Goal: Information Seeking & Learning: Compare options

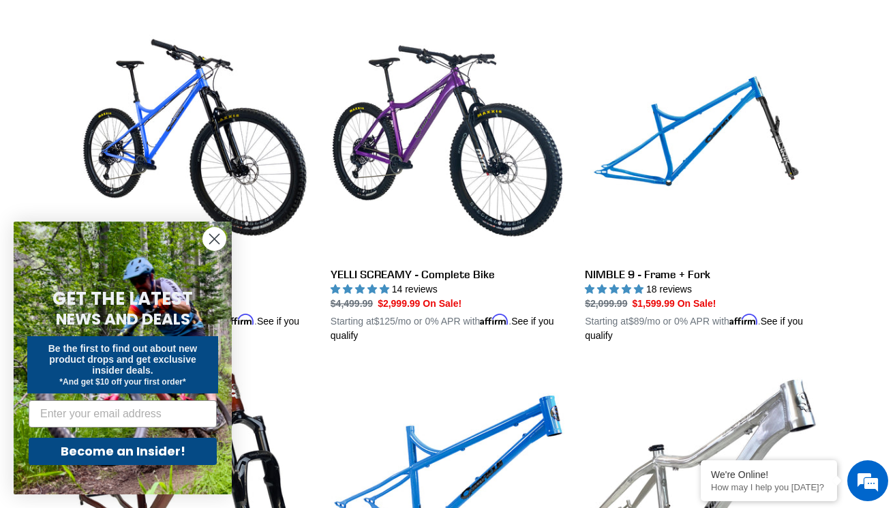
scroll to position [396, 0]
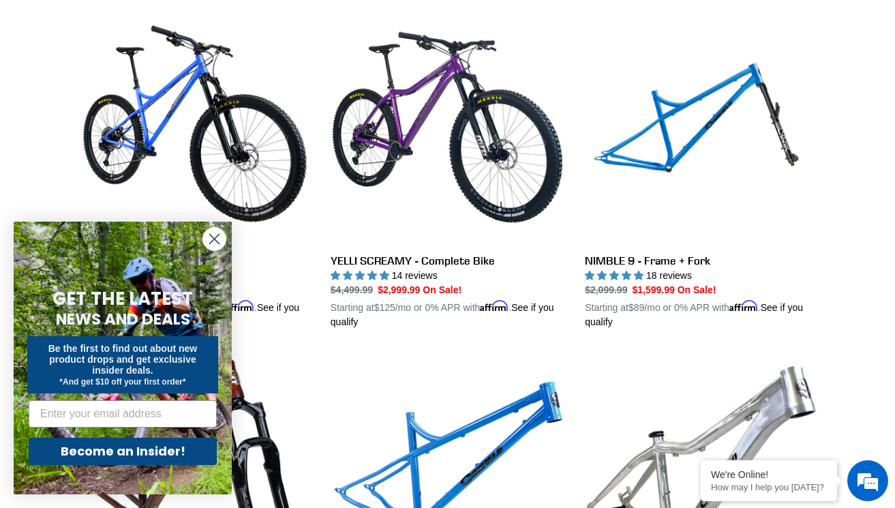
click at [218, 240] on circle "Close dialog" at bounding box center [214, 239] width 23 height 23
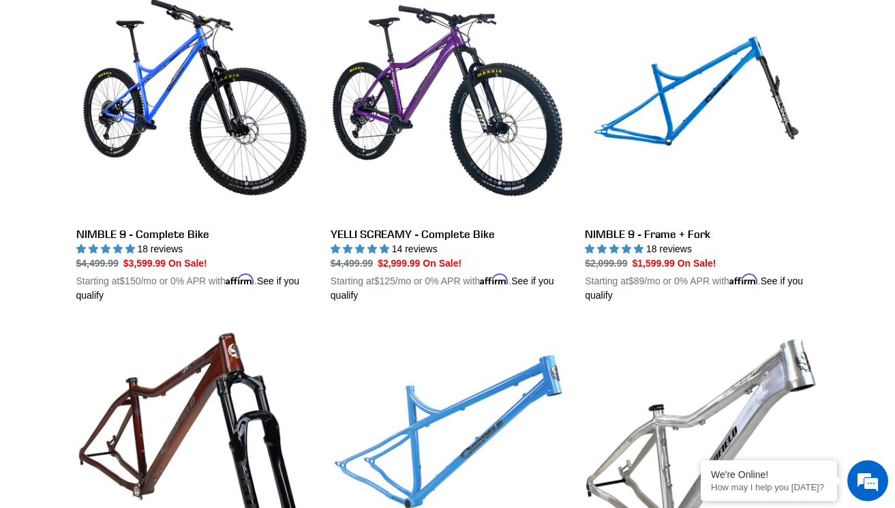
scroll to position [421, 0]
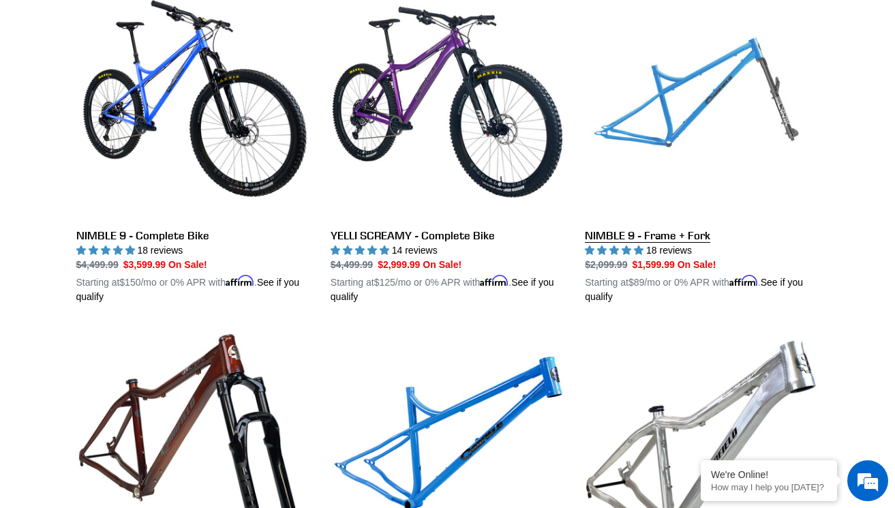
click at [697, 104] on link "NIMBLE 9 - Frame + Fork" at bounding box center [702, 144] width 234 height 319
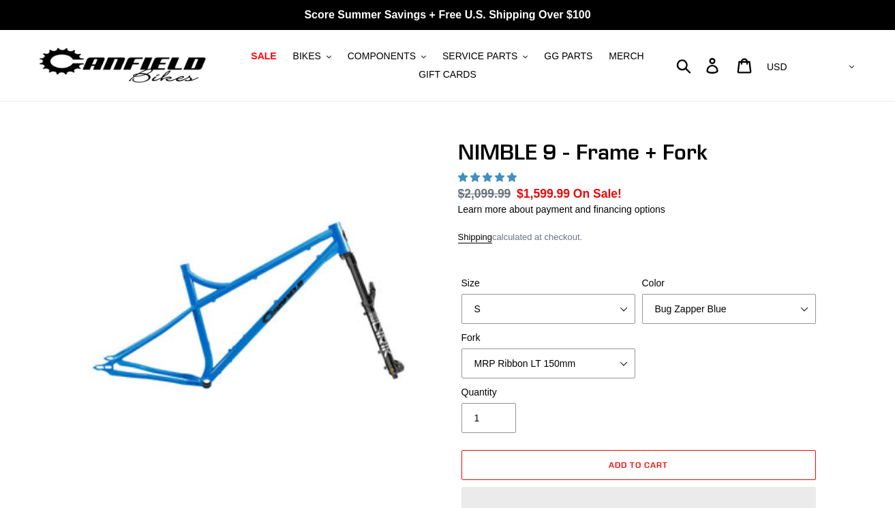
select select "highest-rating"
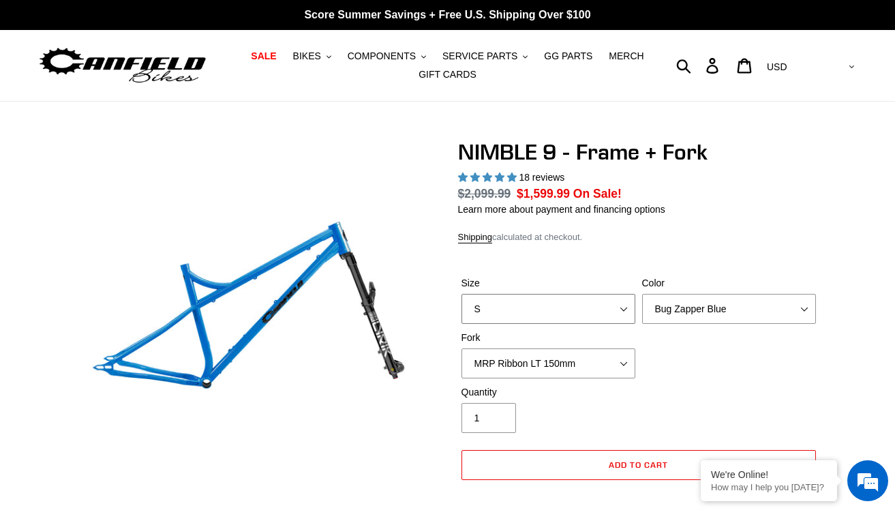
click at [517, 305] on select "S M L XL" at bounding box center [549, 309] width 174 height 30
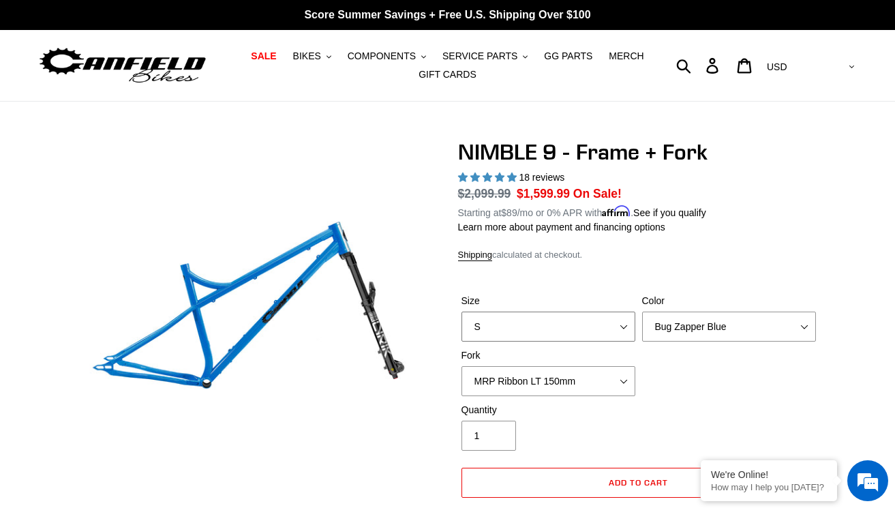
select select "XL"
click at [462, 312] on select "S M L XL" at bounding box center [549, 327] width 174 height 30
click at [711, 327] on select "Bug Zapper Blue Purple Haze - Sold Out Galaxy Black" at bounding box center [729, 327] width 174 height 30
select select "Galaxy Black"
click at [642, 312] on select "Bug Zapper Blue Purple Haze - Sold Out Galaxy Black" at bounding box center [729, 327] width 174 height 30
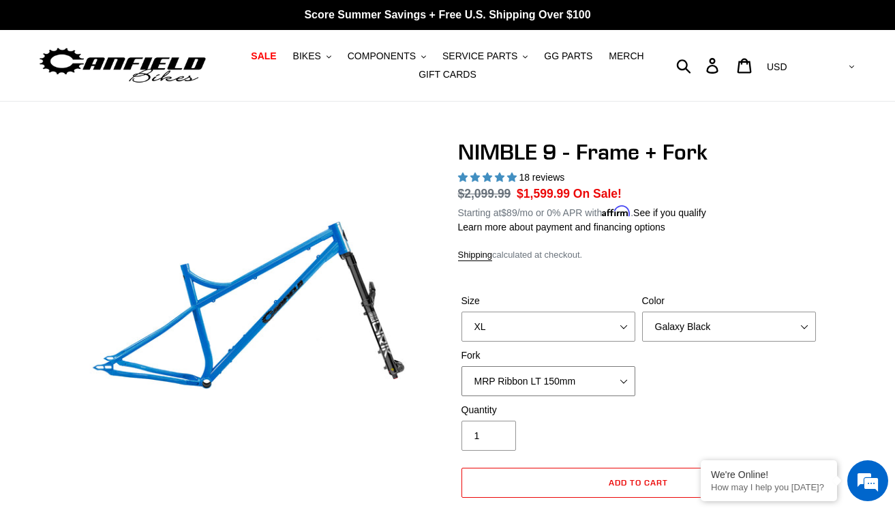
click at [537, 381] on select "MRP Ribbon LT 150mm Fox 36 Factory Grip X 150mm (Special Order) RockShox Lyrik …" at bounding box center [549, 381] width 174 height 30
select select "Fox 36 Factory Grip X 150mm (Special Order)"
click at [462, 366] on select "MRP Ribbon LT 150mm Fox 36 Factory Grip X 150mm (Special Order) RockShox Lyrik …" at bounding box center [549, 381] width 174 height 30
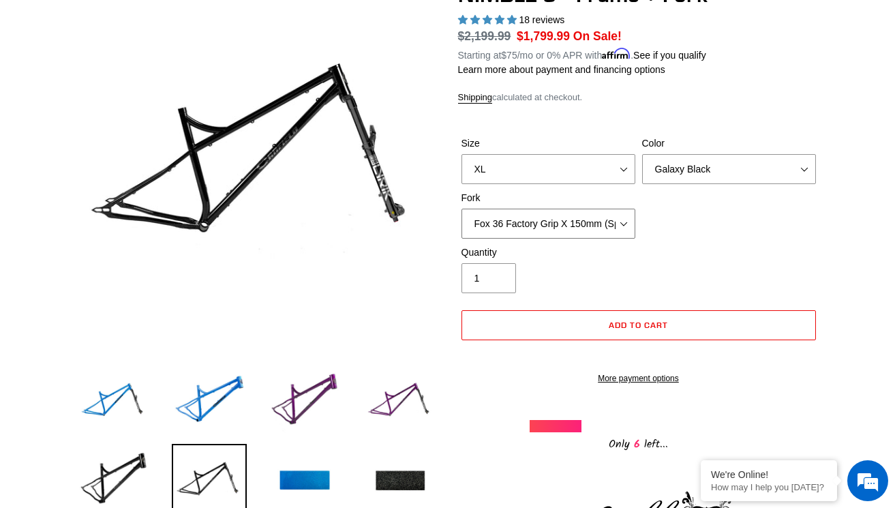
scroll to position [153, 0]
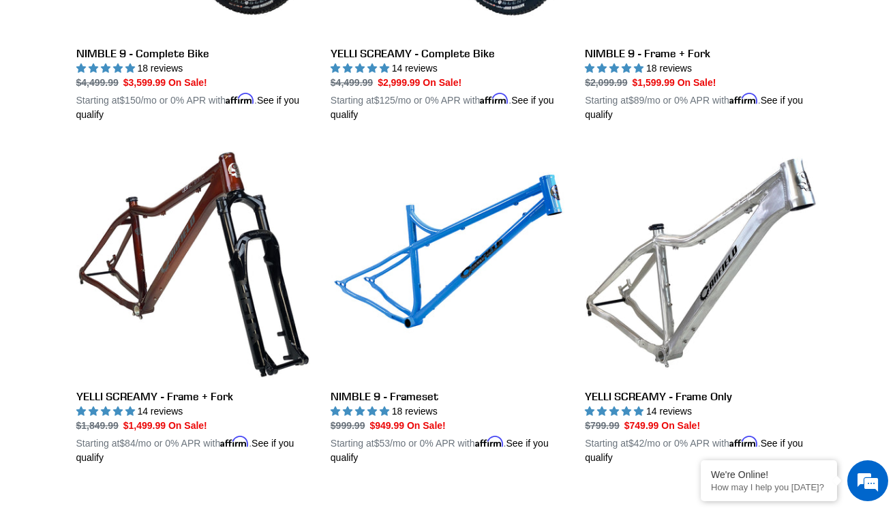
scroll to position [604, 0]
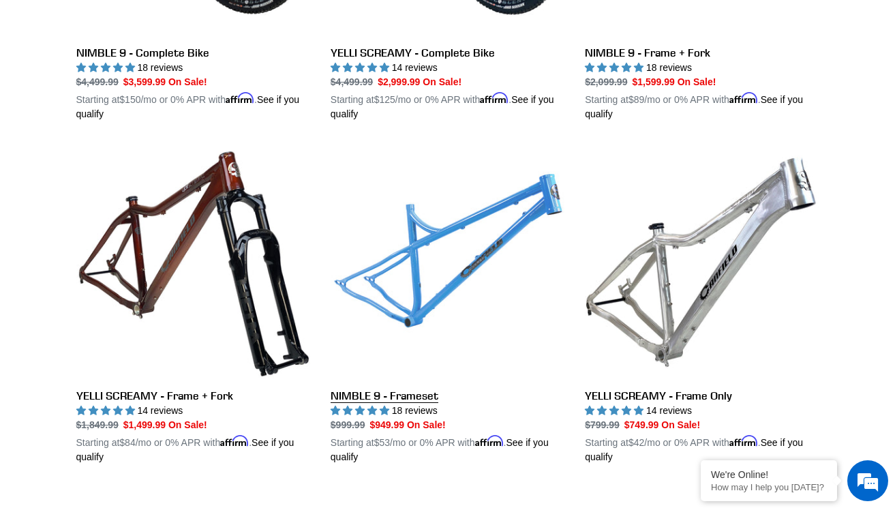
click at [431, 278] on link "NIMBLE 9 - Frameset" at bounding box center [448, 304] width 234 height 319
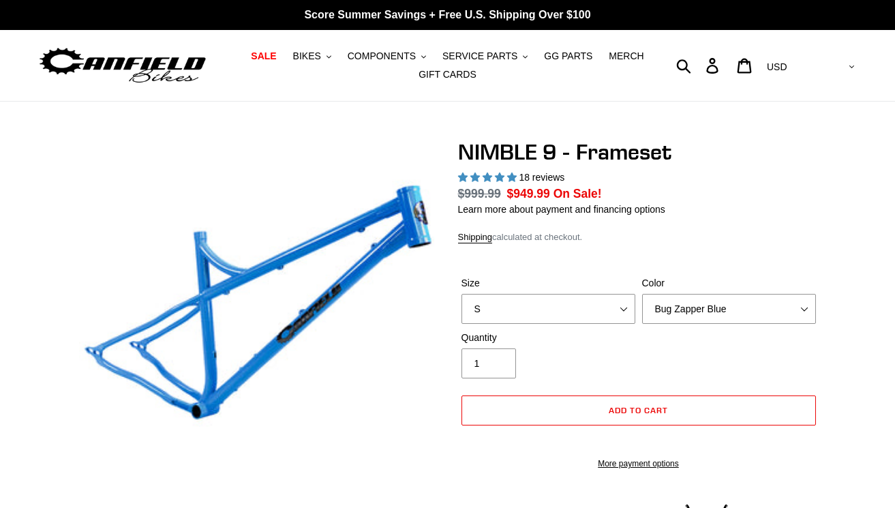
select select "highest-rating"
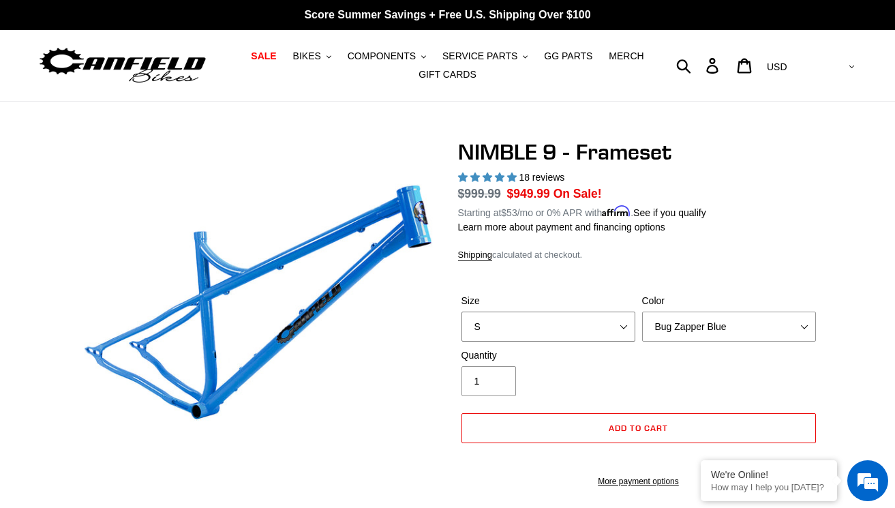
click at [552, 336] on select "S M L XL" at bounding box center [549, 327] width 174 height 30
select select "XL"
click at [462, 312] on select "S M L XL" at bounding box center [549, 327] width 174 height 30
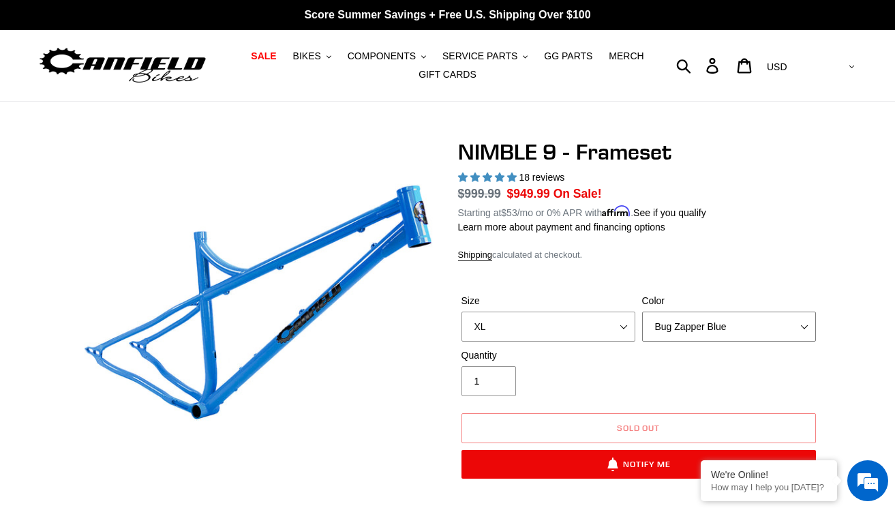
click at [733, 315] on select "Bug Zapper Blue Purple Haze -Sold Out Galaxy Black" at bounding box center [729, 327] width 174 height 30
click at [716, 322] on select "Bug Zapper Blue Purple Haze -Sold Out Galaxy Black" at bounding box center [729, 327] width 174 height 30
select select "Galaxy Black"
click at [642, 312] on select "Bug Zapper Blue Purple Haze -Sold Out Galaxy Black" at bounding box center [729, 327] width 174 height 30
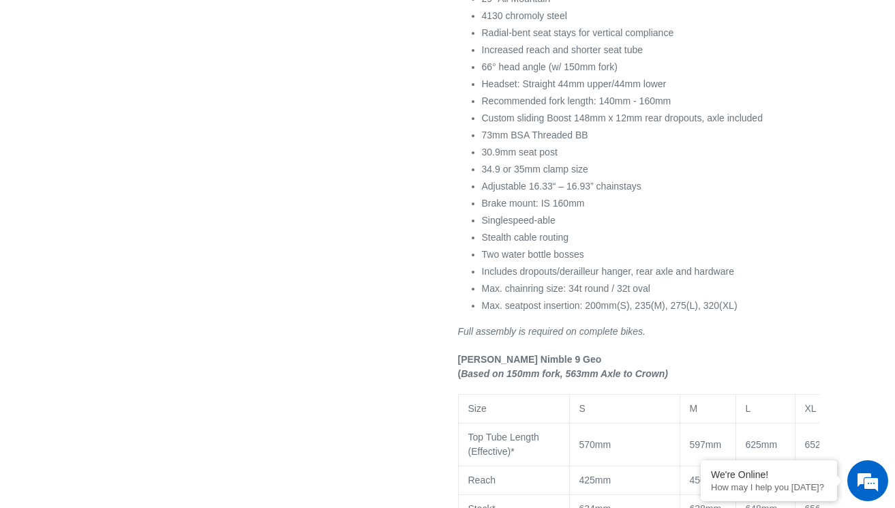
scroll to position [832, 0]
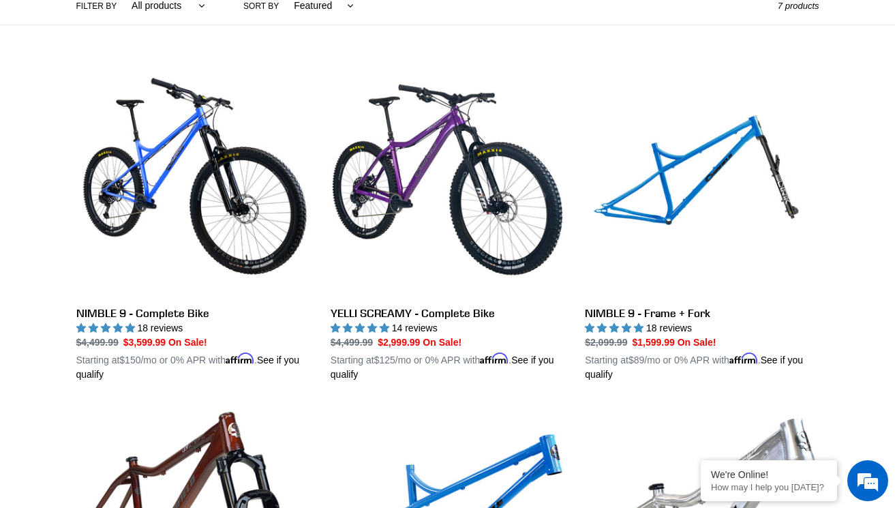
scroll to position [352, 0]
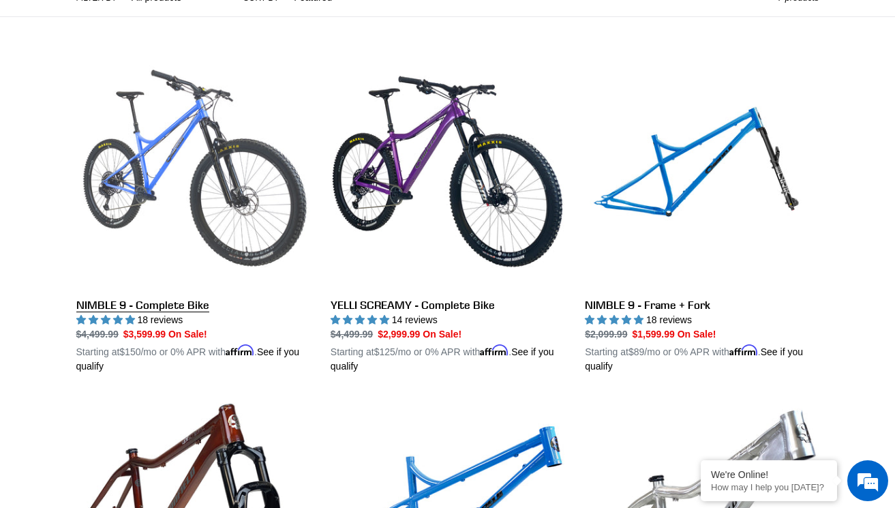
click at [201, 155] on link "NIMBLE 9 - Complete Bike" at bounding box center [193, 214] width 234 height 319
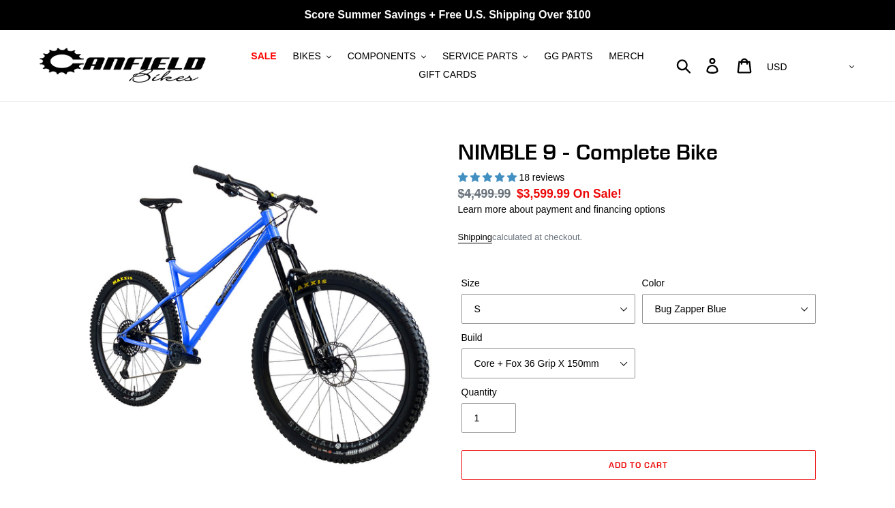
select select "highest-rating"
click at [584, 312] on select "S M L XL" at bounding box center [549, 309] width 174 height 30
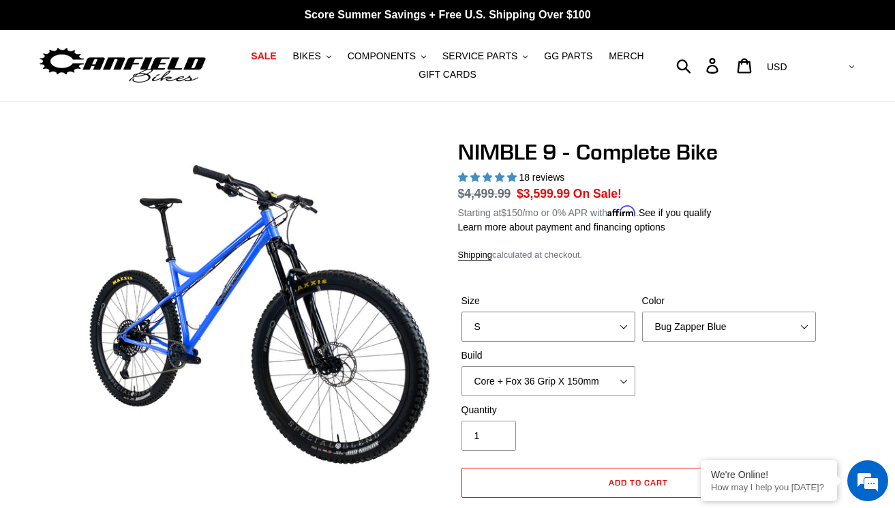
select select "XL"
click at [462, 312] on select "S M L XL" at bounding box center [549, 327] width 174 height 30
click at [700, 318] on select "Bug Zapper Blue Purple Haze - Sold Out Galaxy Black" at bounding box center [729, 327] width 174 height 30
select select "Galaxy Black"
click at [642, 312] on select "Bug Zapper Blue Purple Haze - Sold Out Galaxy Black" at bounding box center [729, 327] width 174 height 30
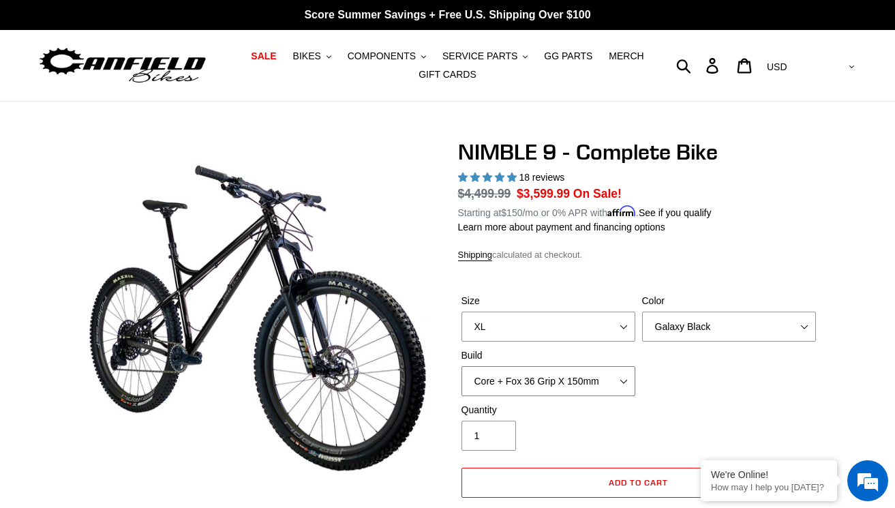
click at [521, 366] on select "Core + Fox 36 Grip X 150mm Pro + Fox 36 Grip X 150mm Core + RockShox Lyrik Ulti…" at bounding box center [549, 381] width 174 height 30
click at [462, 366] on select "Core + Fox 36 Grip X 150mm Pro + Fox 36 Grip X 150mm Core + RockShox Lyrik Ulti…" at bounding box center [549, 381] width 174 height 30
click at [598, 378] on select "Core + Fox 36 Grip X 150mm Pro + Fox 36 Grip X 150mm Core + RockShox Lyrik Ulti…" at bounding box center [549, 381] width 174 height 30
click at [462, 366] on select "Core + Fox 36 Grip X 150mm Pro + Fox 36 Grip X 150mm Core + RockShox Lyrik Ulti…" at bounding box center [549, 381] width 174 height 30
click at [563, 375] on select "Core + Fox 36 Grip X 150mm Pro + Fox 36 Grip X 150mm Core + RockShox Lyrik Ulti…" at bounding box center [549, 381] width 174 height 30
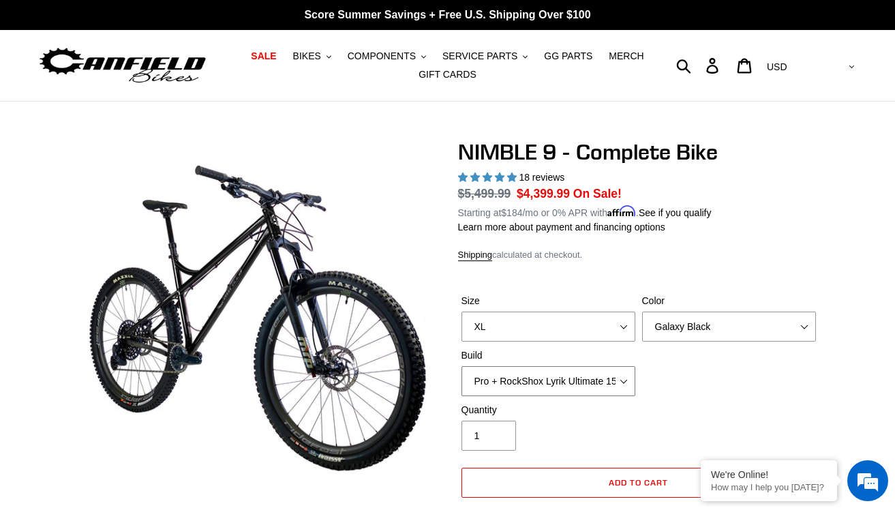
select select "Core + RockShox Lyrik Ultimate 150mm"
click at [462, 366] on select "Core + Fox 36 Grip X 150mm Pro + Fox 36 Grip X 150mm Core + RockShox Lyrik Ulti…" at bounding box center [549, 381] width 174 height 30
click at [315, 65] on ul "SALE BIKES .cls-1{fill:#231f20} SHOP ALL BIKES SHOP DEMO BIKES - On SALE Now! J…" at bounding box center [448, 65] width 411 height 37
click at [315, 61] on span "BIKES" at bounding box center [307, 56] width 28 height 12
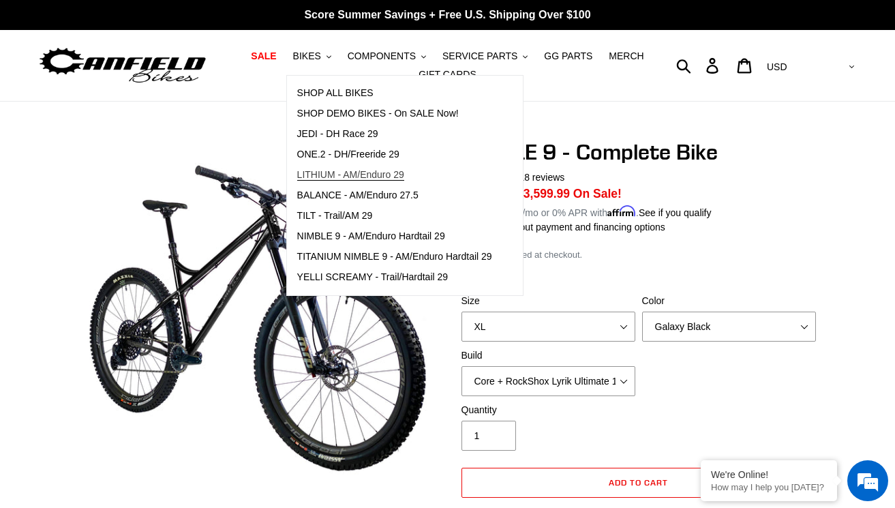
click at [396, 171] on span "LITHIUM - AM/Enduro 29" at bounding box center [350, 175] width 107 height 12
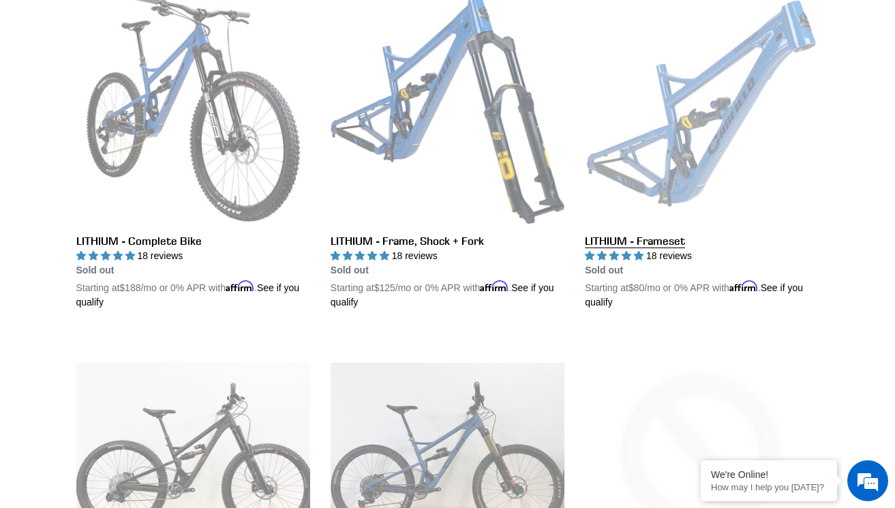
scroll to position [415, 0]
